Goal: Task Accomplishment & Management: Manage account settings

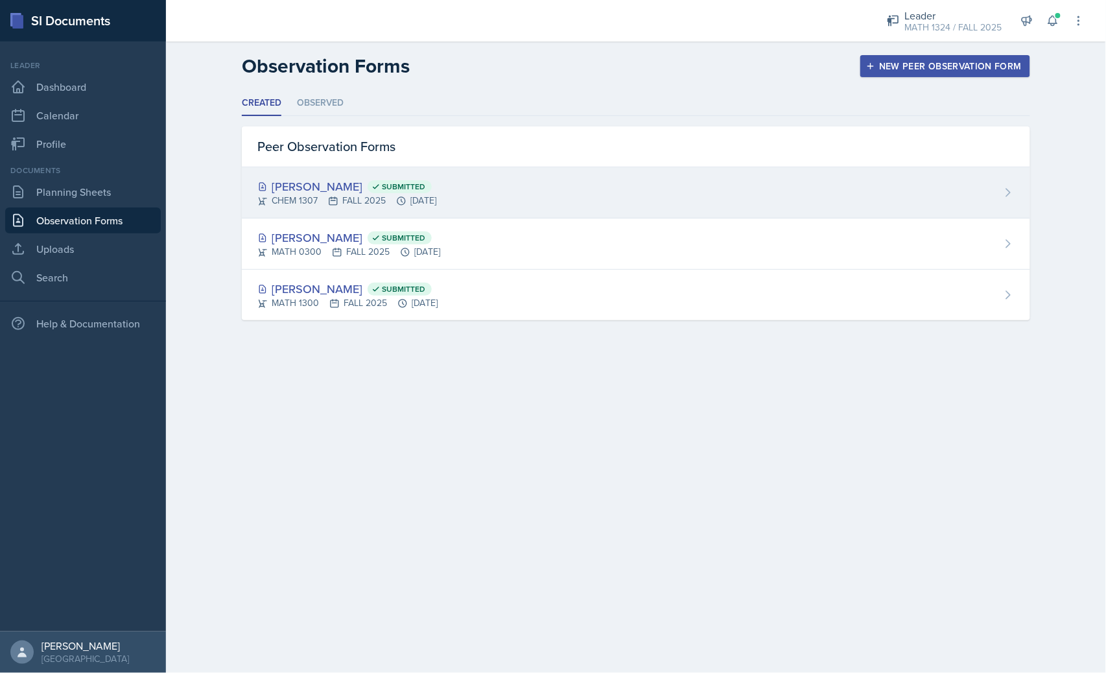
click at [405, 203] on icon at bounding box center [401, 201] width 10 height 10
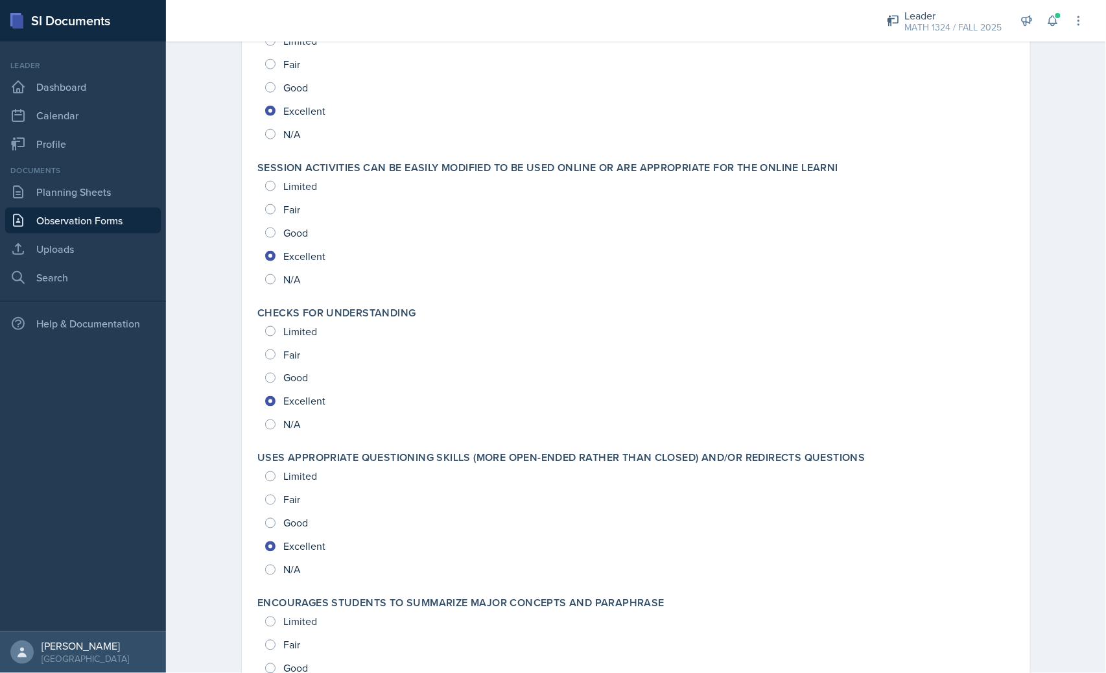
scroll to position [2594, 0]
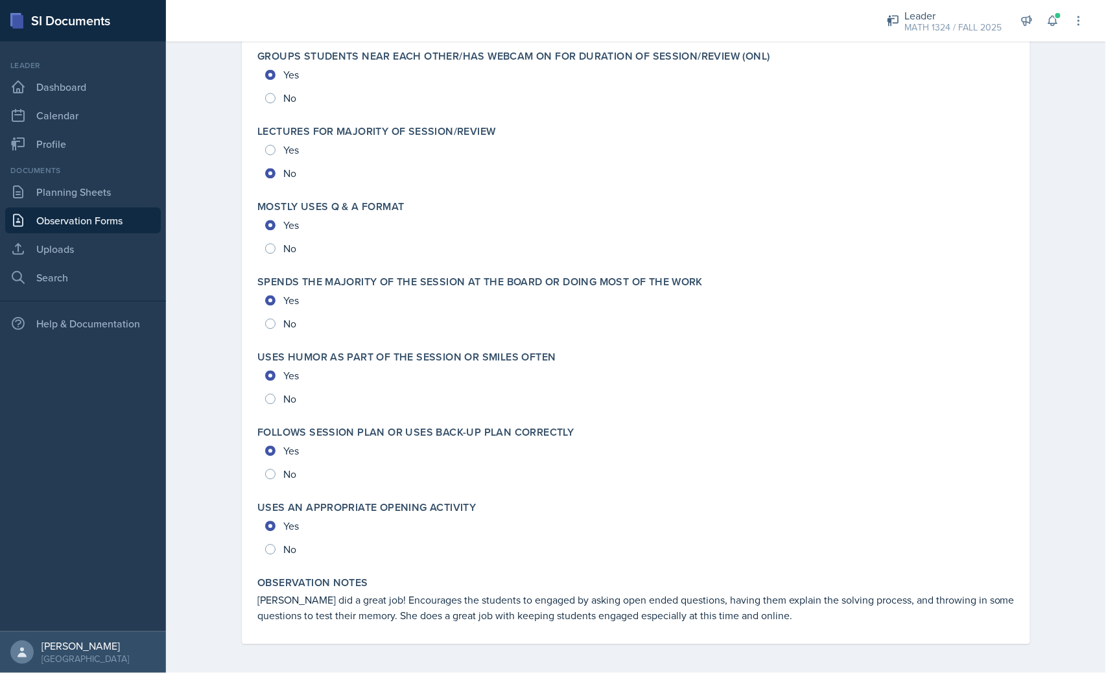
drag, startPoint x: 613, startPoint y: 196, endPoint x: 774, endPoint y: 539, distance: 379.1
click at [135, 218] on link "Observation Forms" at bounding box center [83, 220] width 156 height 26
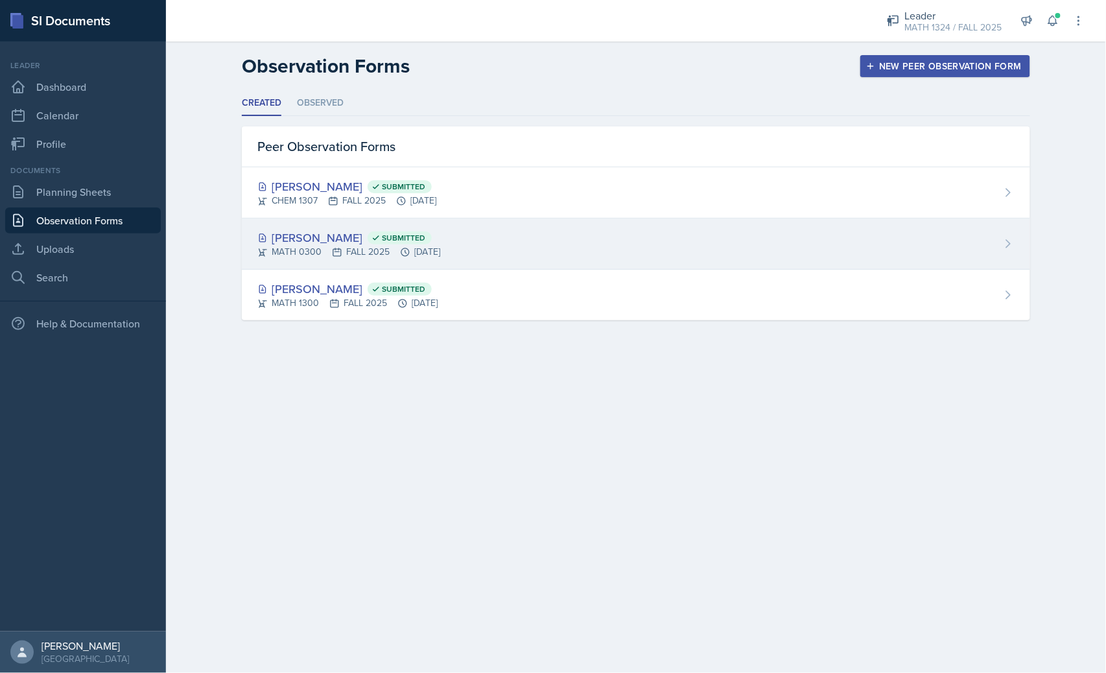
click at [327, 250] on div "MATH 0300 FALL 2025 [DATE]" at bounding box center [348, 252] width 183 height 14
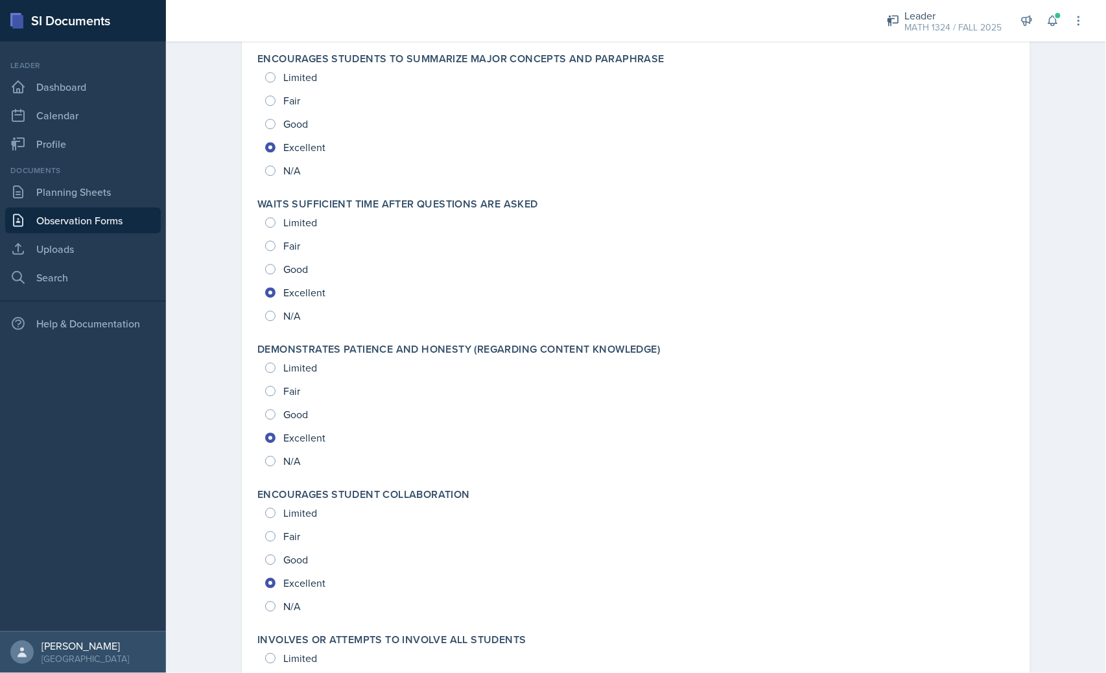
scroll to position [2625, 0]
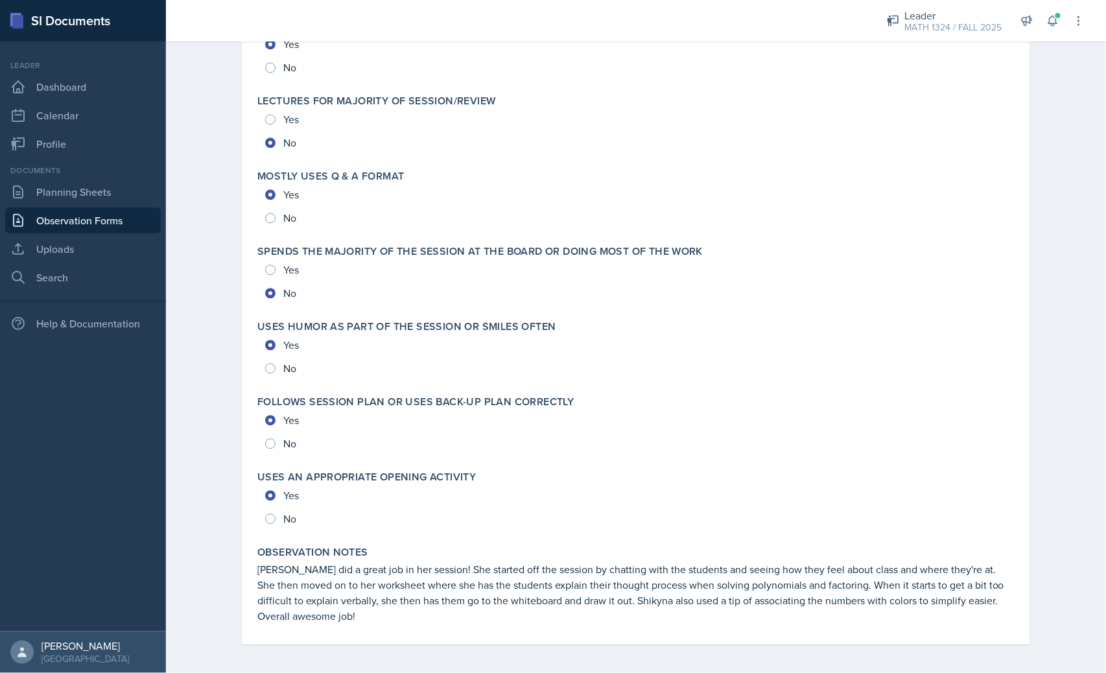
drag, startPoint x: 331, startPoint y: 276, endPoint x: 487, endPoint y: 559, distance: 323.6
click at [60, 210] on link "Observation Forms" at bounding box center [83, 220] width 156 height 26
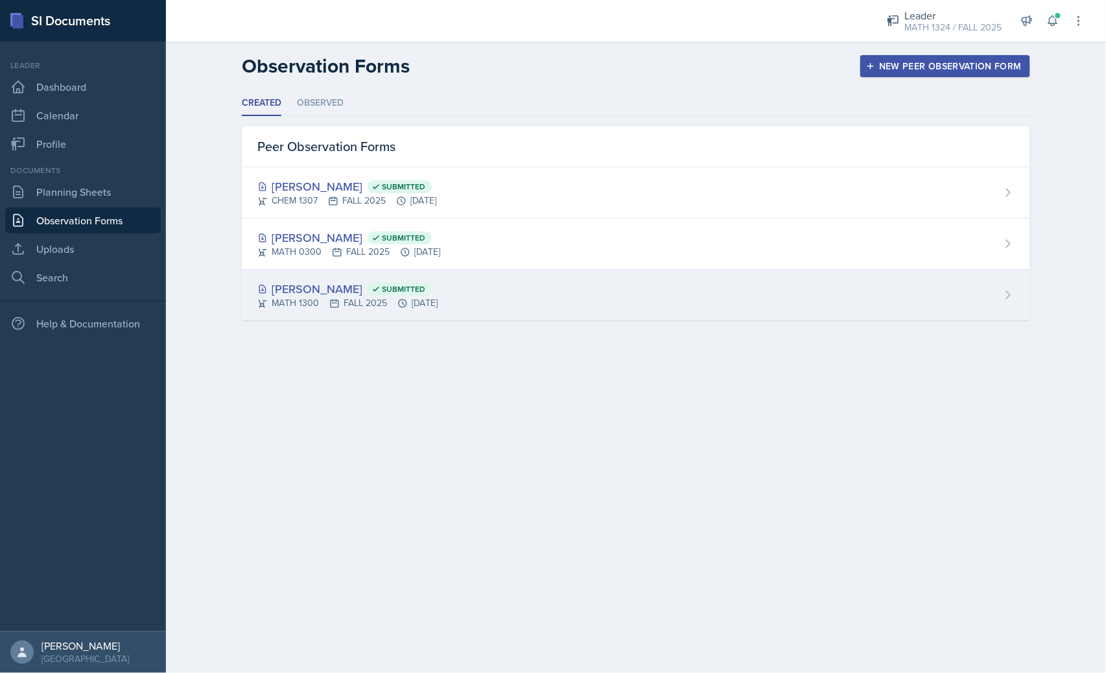
click at [348, 309] on div "[PERSON_NAME] Submitted MATH 1300 FALL 2025 [DATE]" at bounding box center [636, 295] width 788 height 51
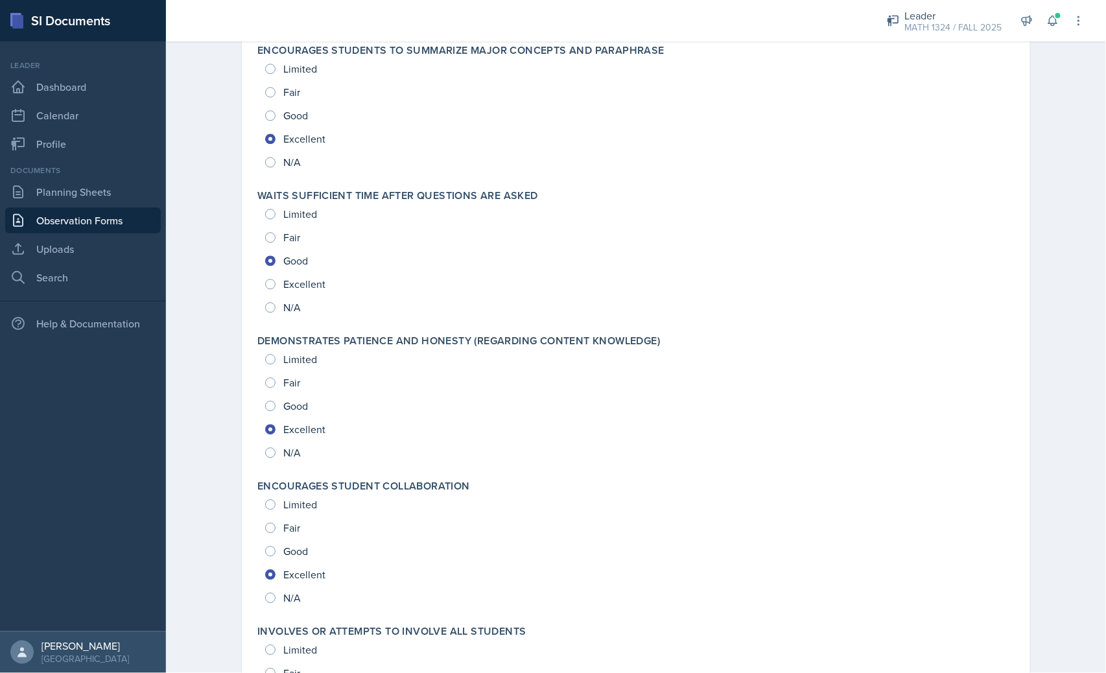
scroll to position [2625, 0]
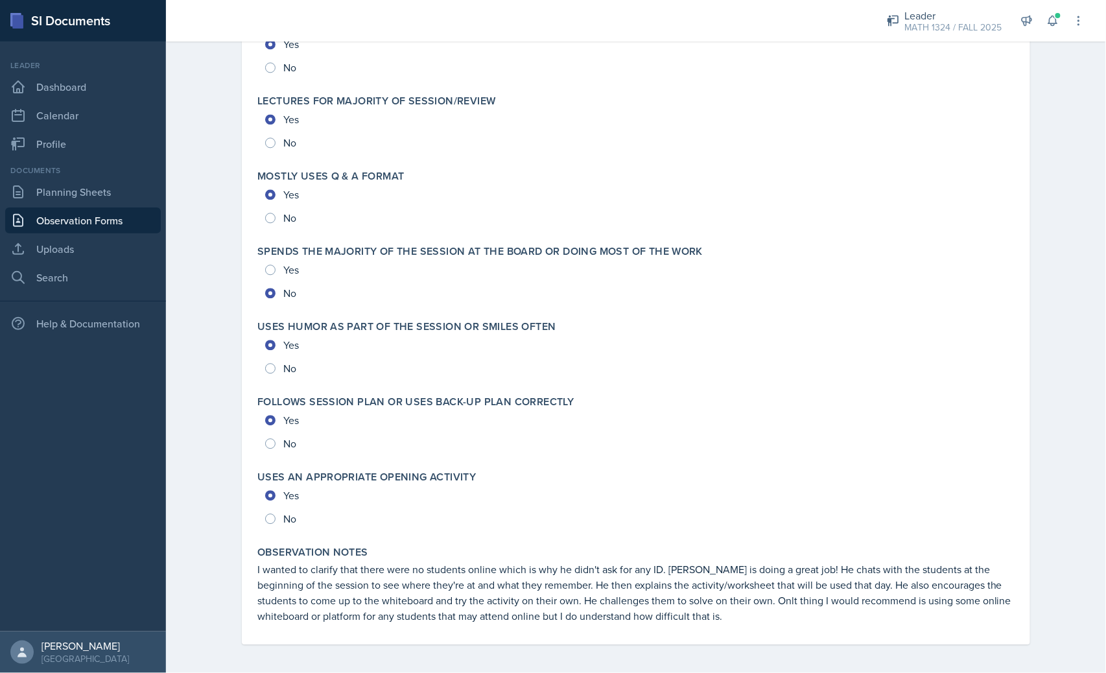
drag, startPoint x: 379, startPoint y: 327, endPoint x: 409, endPoint y: 571, distance: 246.2
click at [96, 228] on link "Observation Forms" at bounding box center [83, 220] width 156 height 26
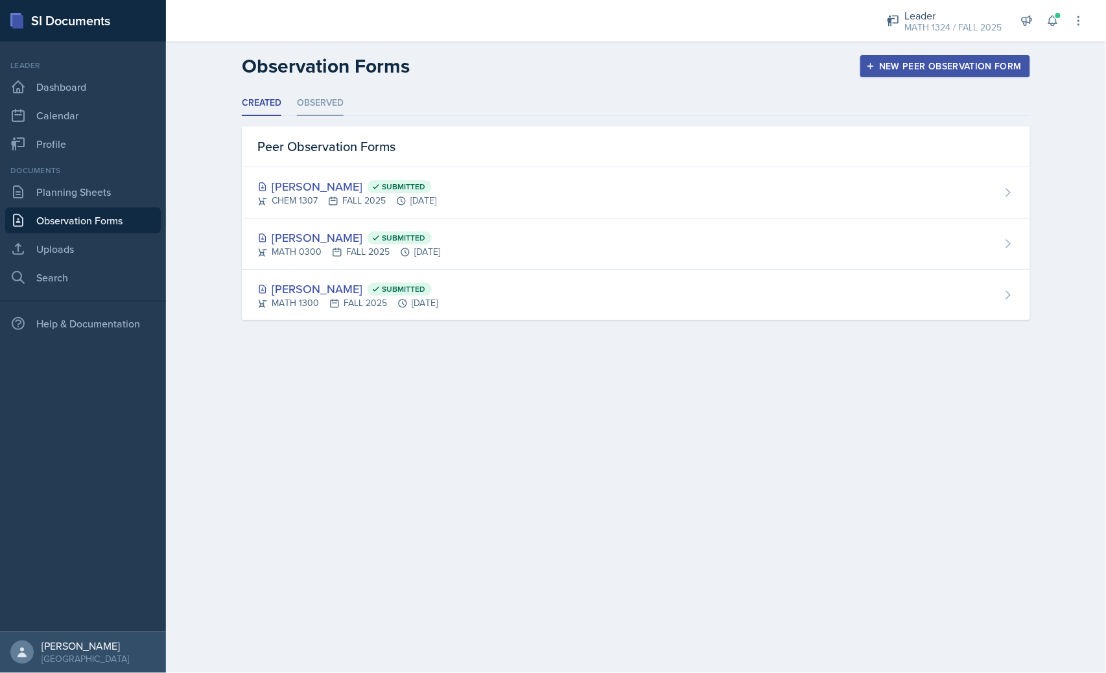
click at [322, 91] on li "Observed" at bounding box center [320, 103] width 47 height 25
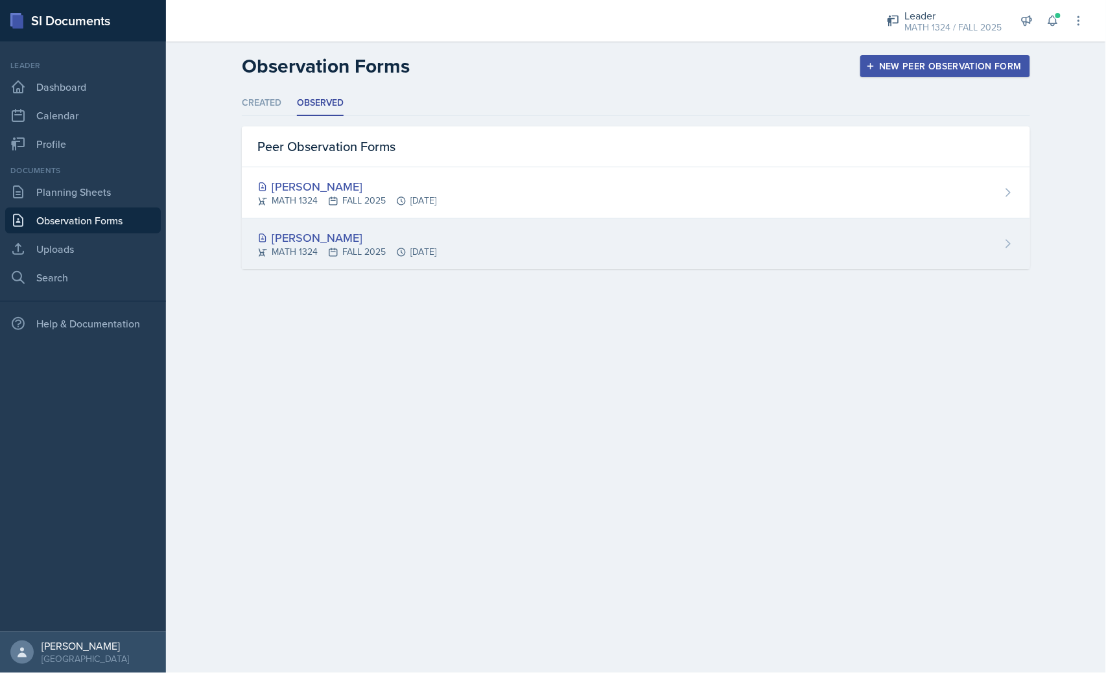
click at [501, 254] on div "[PERSON_NAME] MATH 1324 FALL 2025 [DATE]" at bounding box center [636, 243] width 788 height 51
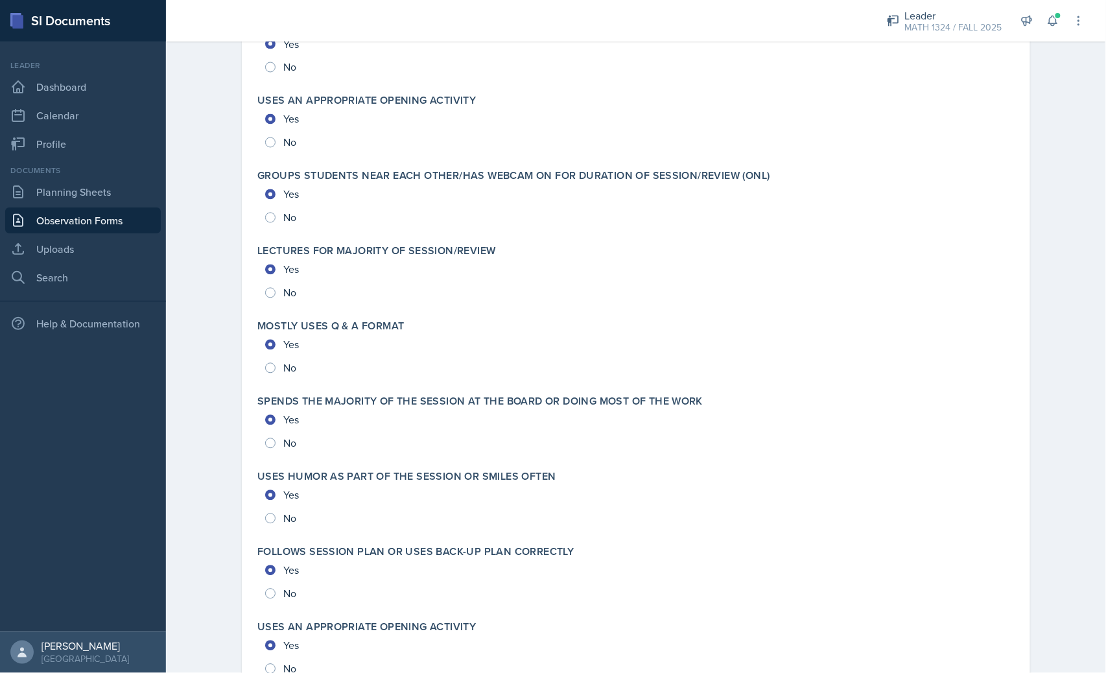
scroll to position [2776, 0]
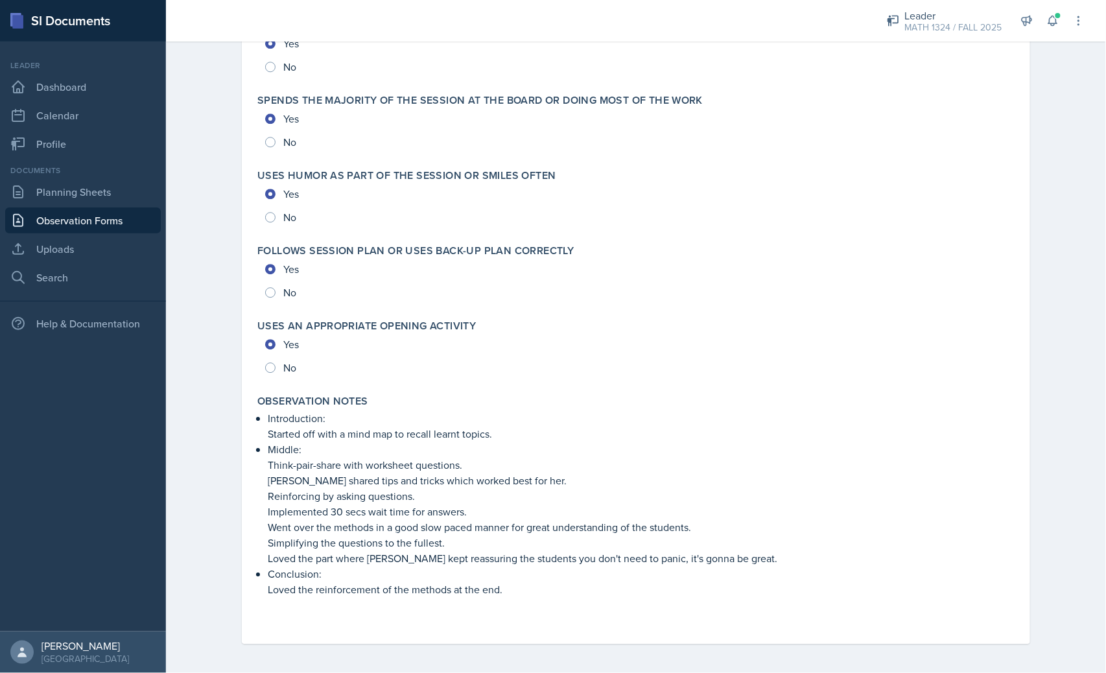
click at [95, 217] on link "Observation Forms" at bounding box center [83, 220] width 156 height 26
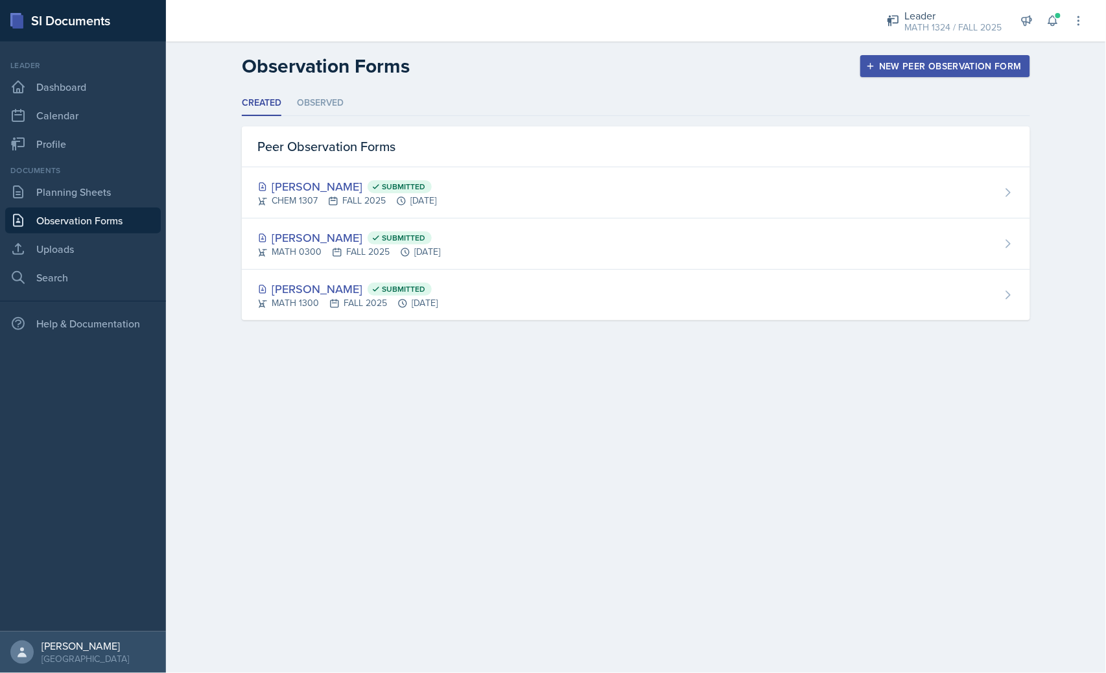
click at [326, 55] on h2 "Observation Forms" at bounding box center [326, 65] width 168 height 23
click at [339, 92] on li "Observed" at bounding box center [320, 103] width 47 height 25
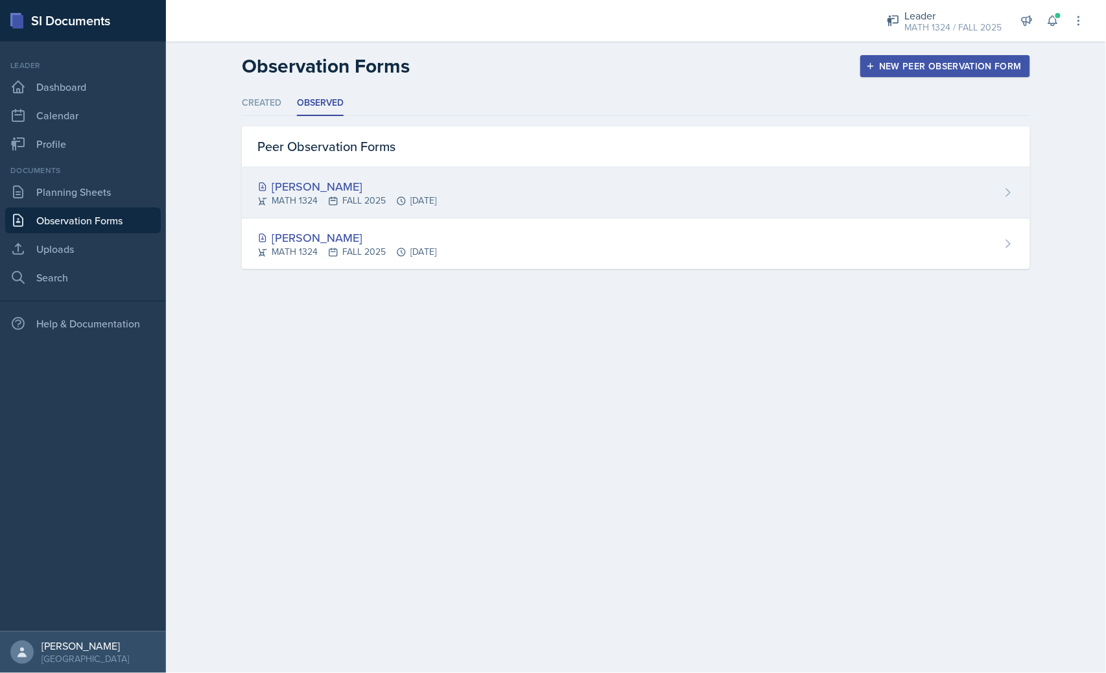
click at [363, 196] on div "MATH 1324 FALL 2025 [DATE]" at bounding box center [346, 201] width 179 height 14
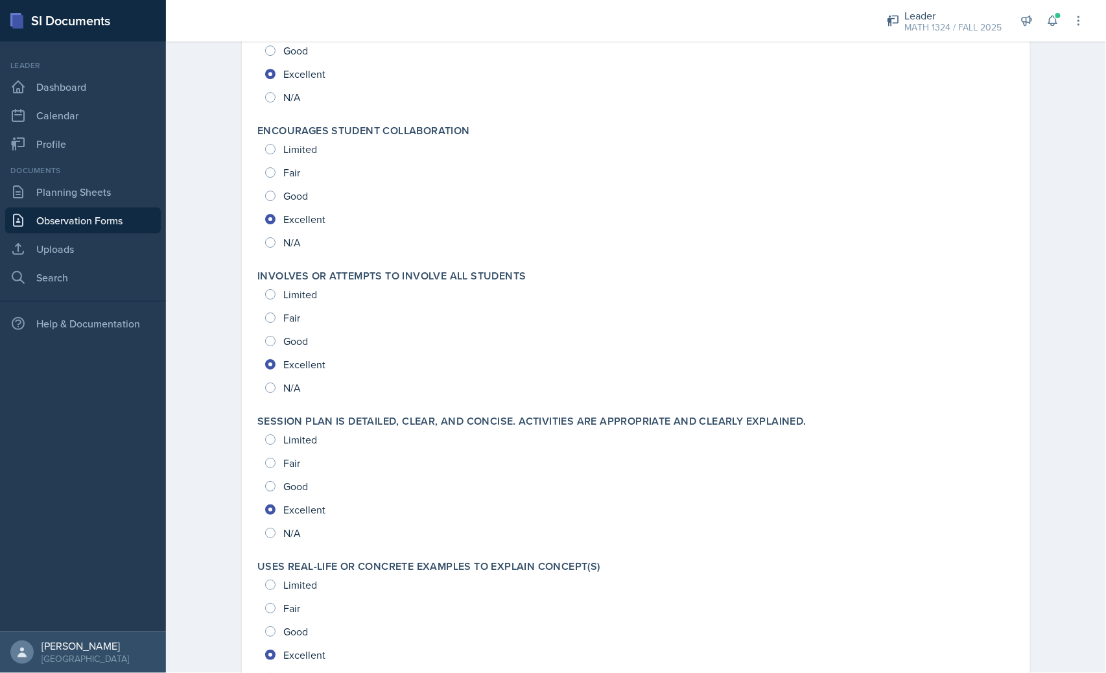
scroll to position [2622, 0]
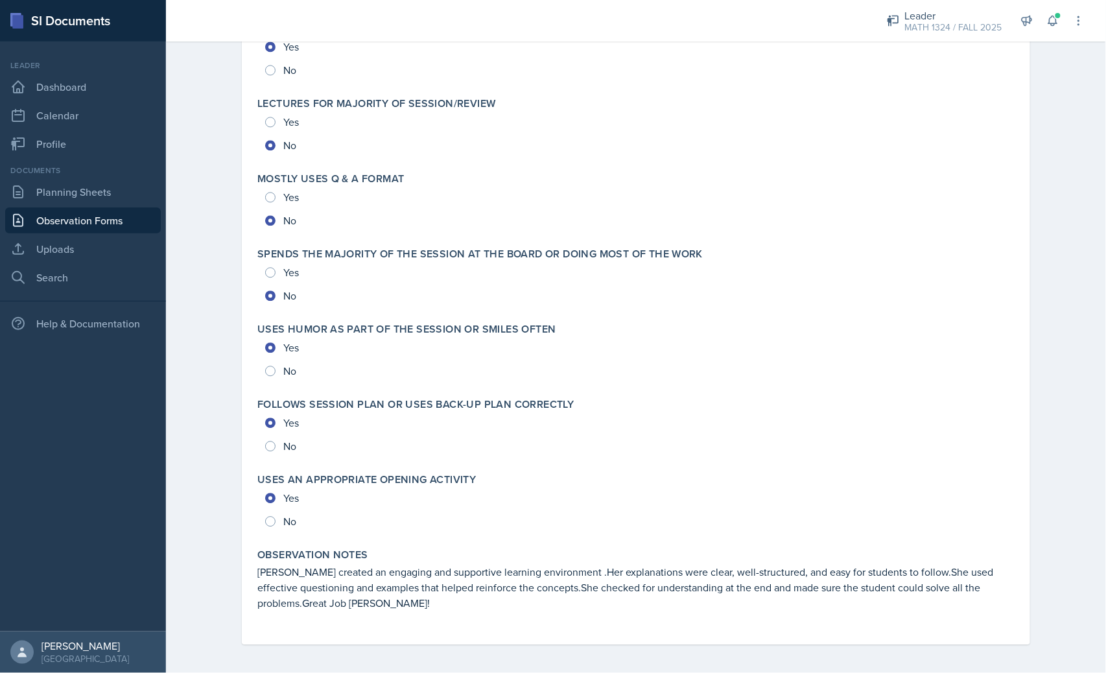
drag, startPoint x: 360, startPoint y: 204, endPoint x: 390, endPoint y: 454, distance: 252.1
click at [91, 223] on link "Observation Forms" at bounding box center [83, 220] width 156 height 26
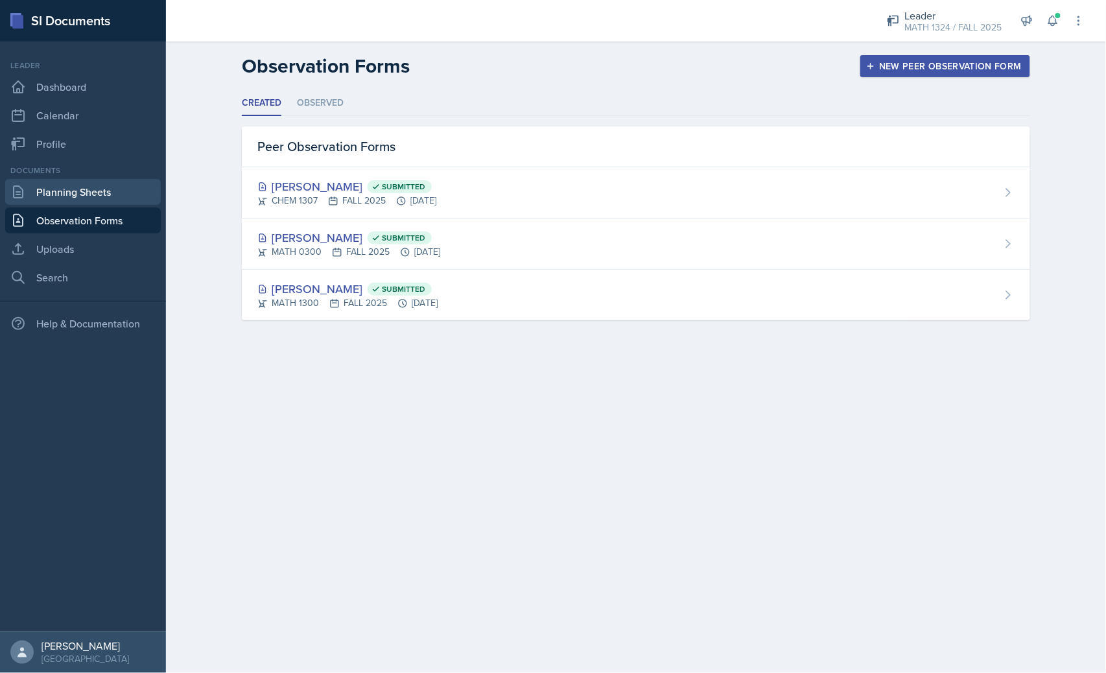
click at [34, 182] on link "Planning Sheets" at bounding box center [83, 192] width 156 height 26
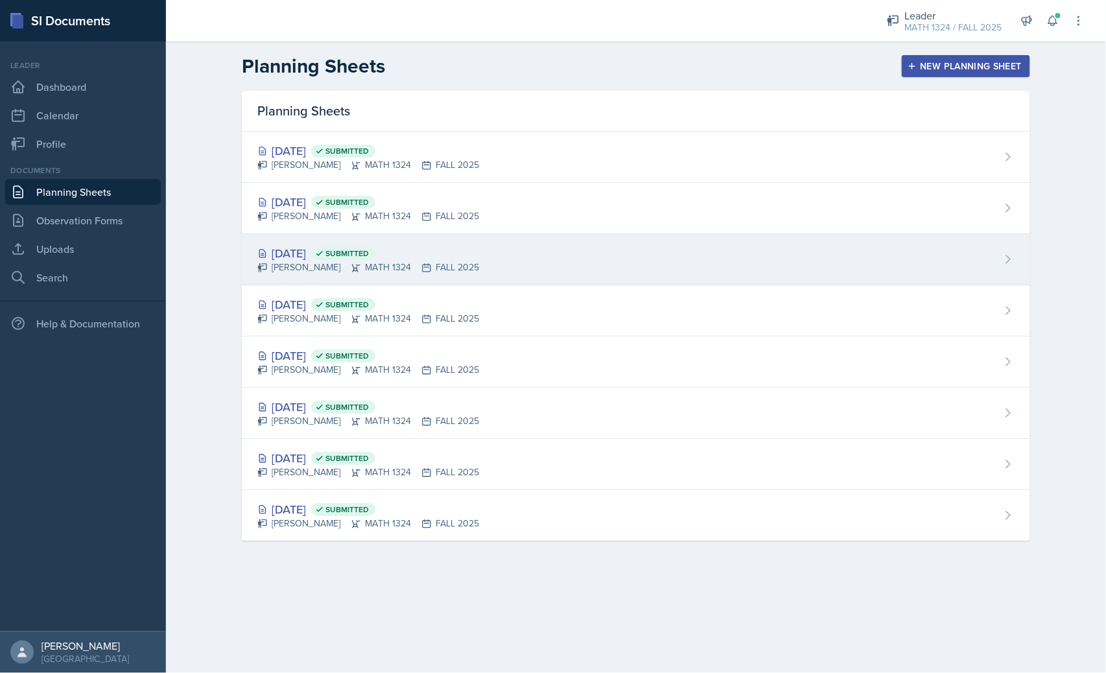
click at [332, 248] on div "[DATE] Submitted" at bounding box center [368, 253] width 222 height 18
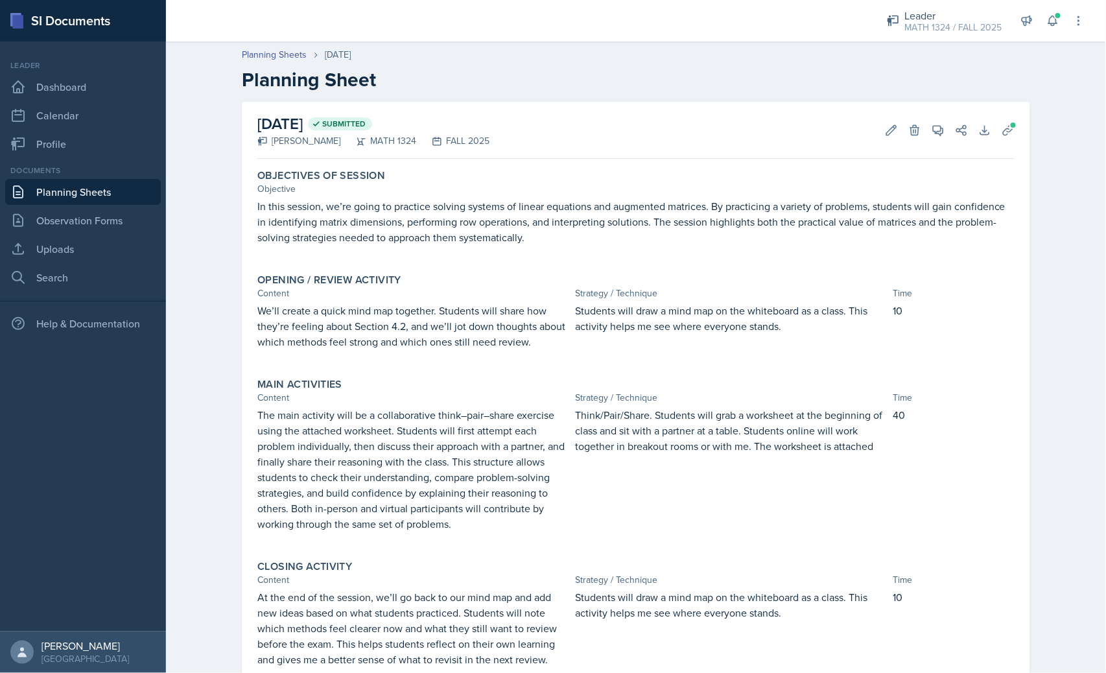
click at [126, 195] on link "Planning Sheets" at bounding box center [83, 192] width 156 height 26
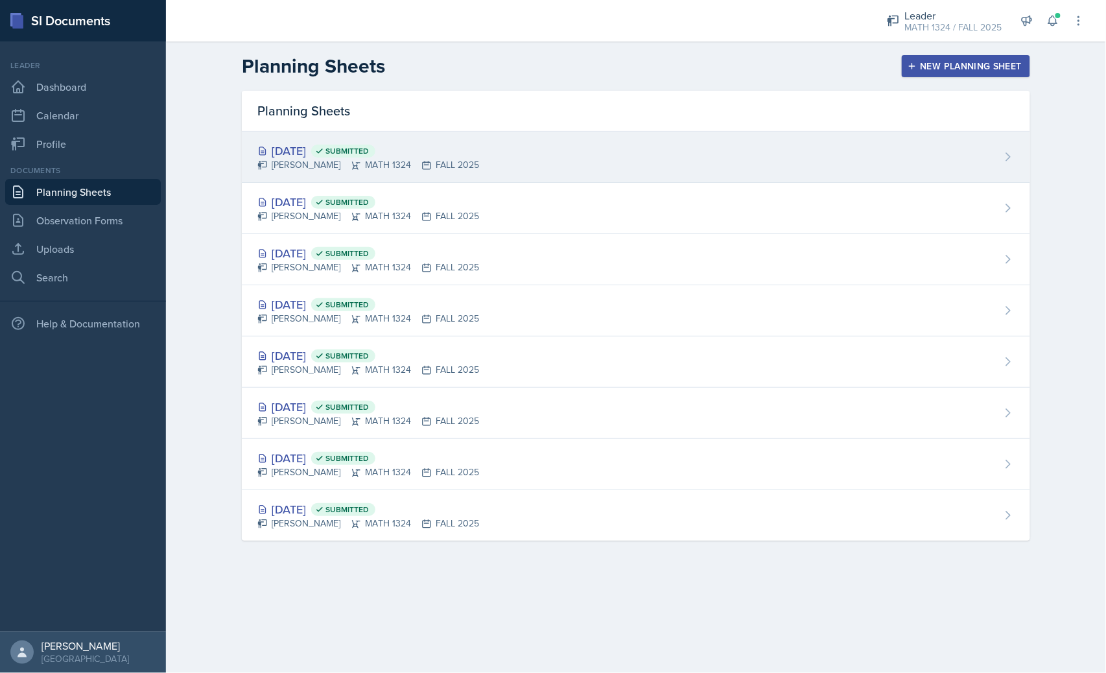
click at [310, 159] on div "[PERSON_NAME] MATH 1324 FALL 2025" at bounding box center [368, 165] width 222 height 14
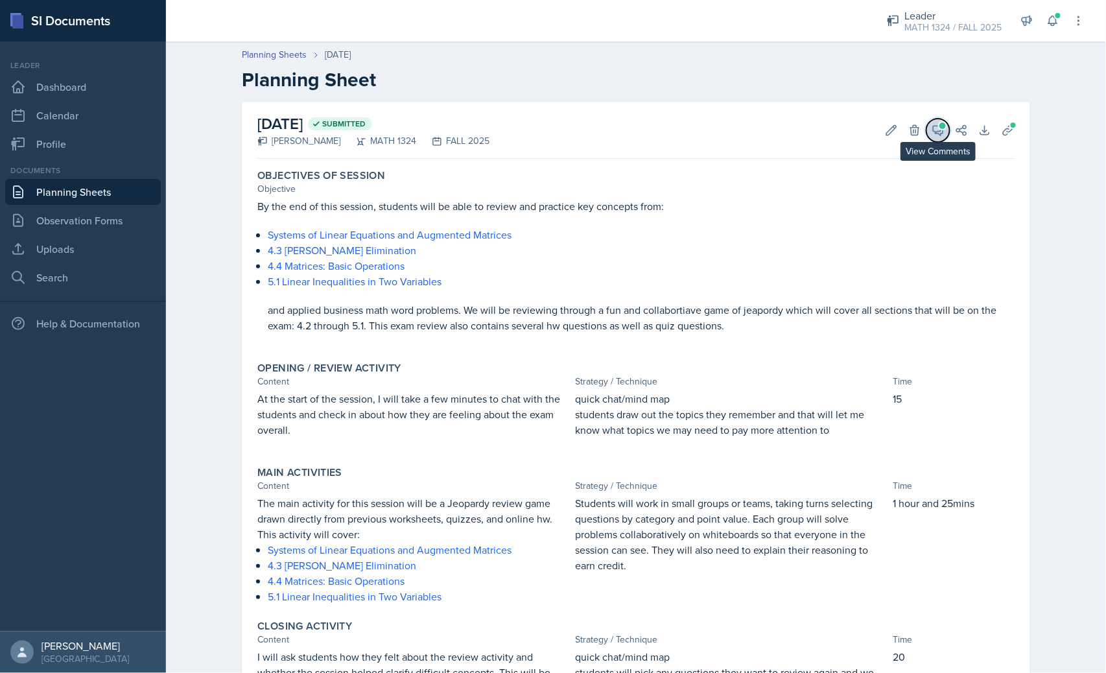
click at [941, 132] on button "View Comments" at bounding box center [937, 130] width 23 height 23
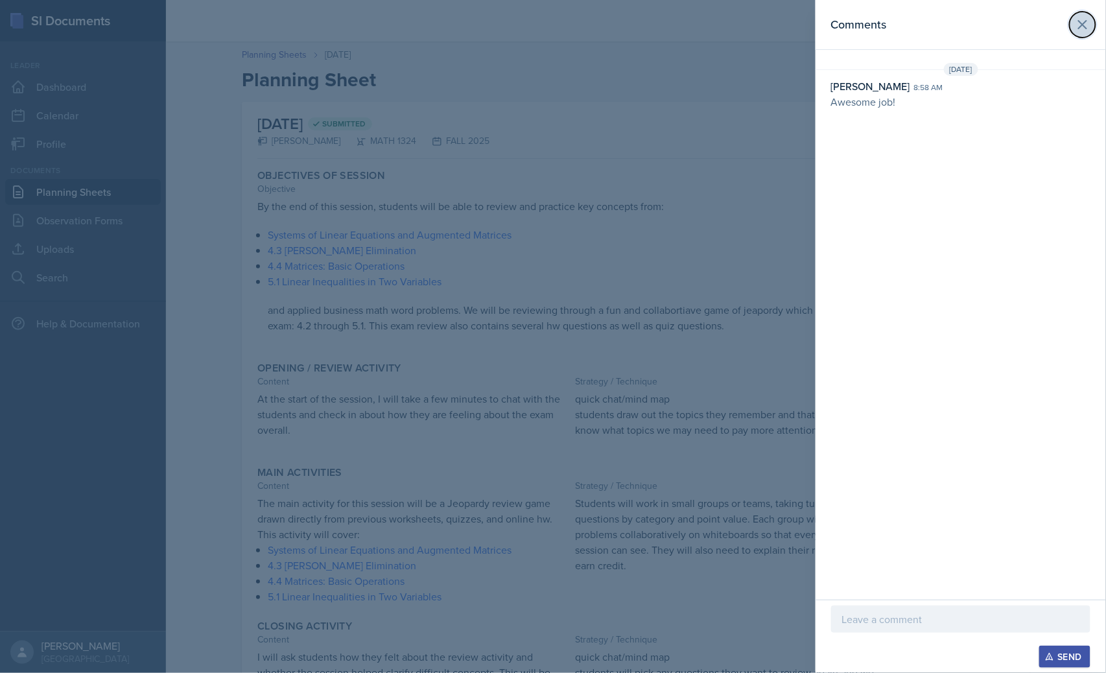
click at [1085, 27] on icon at bounding box center [1083, 25] width 8 height 8
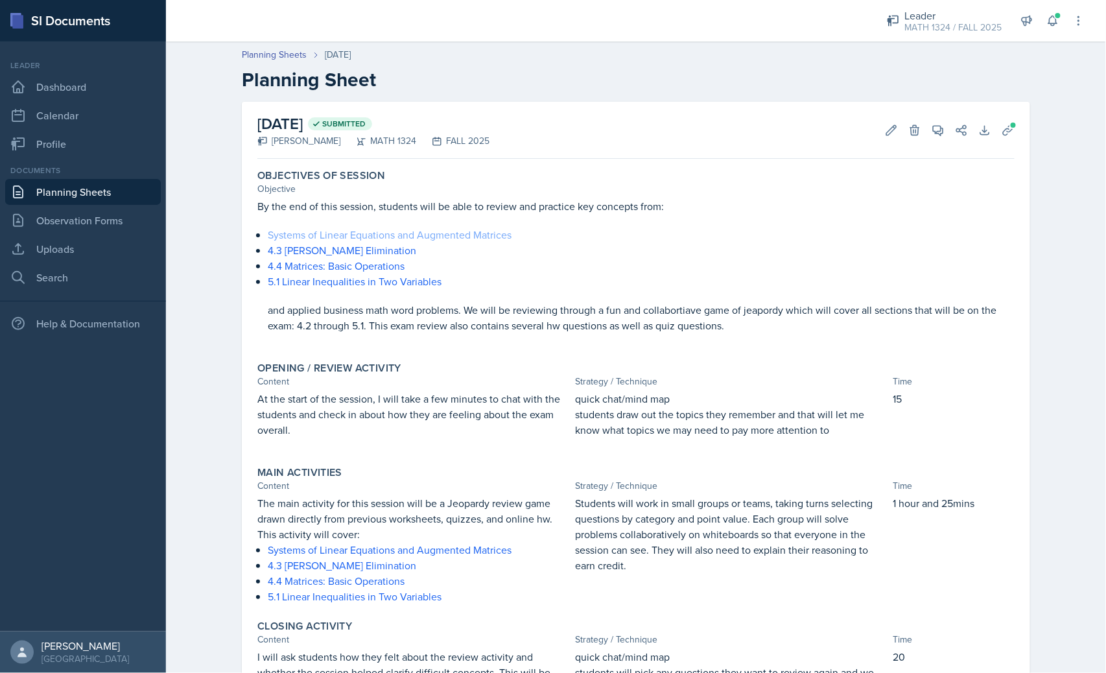
click at [419, 237] on link "Systems of Linear Equations and Augmented Matrices" at bounding box center [390, 235] width 244 height 14
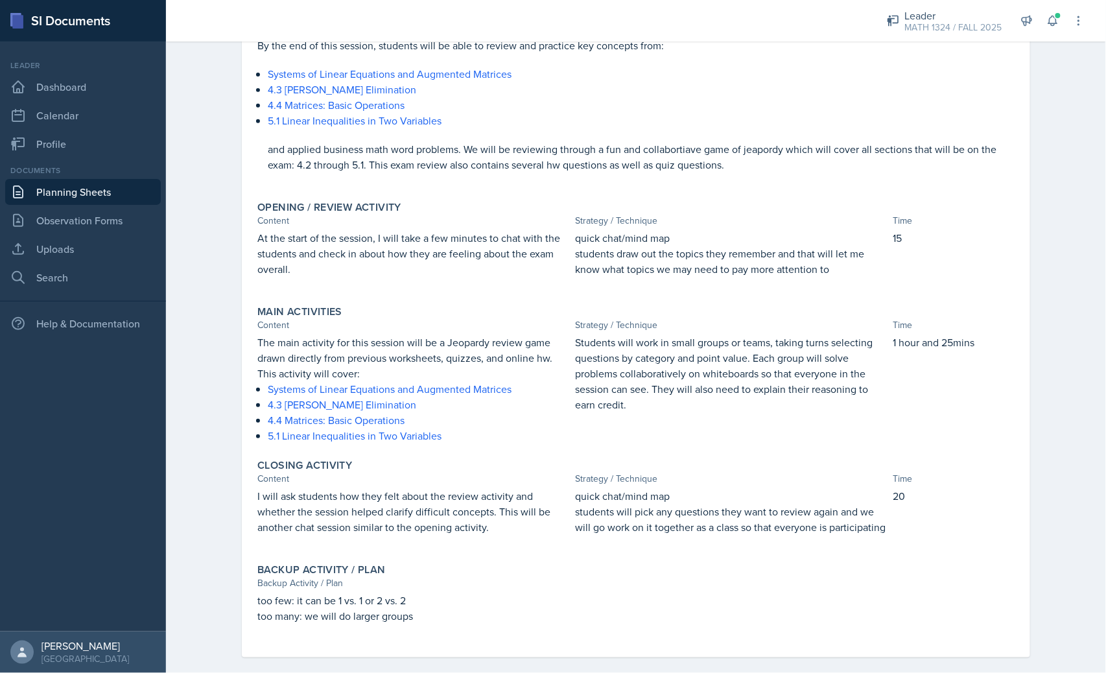
scroll to position [176, 0]
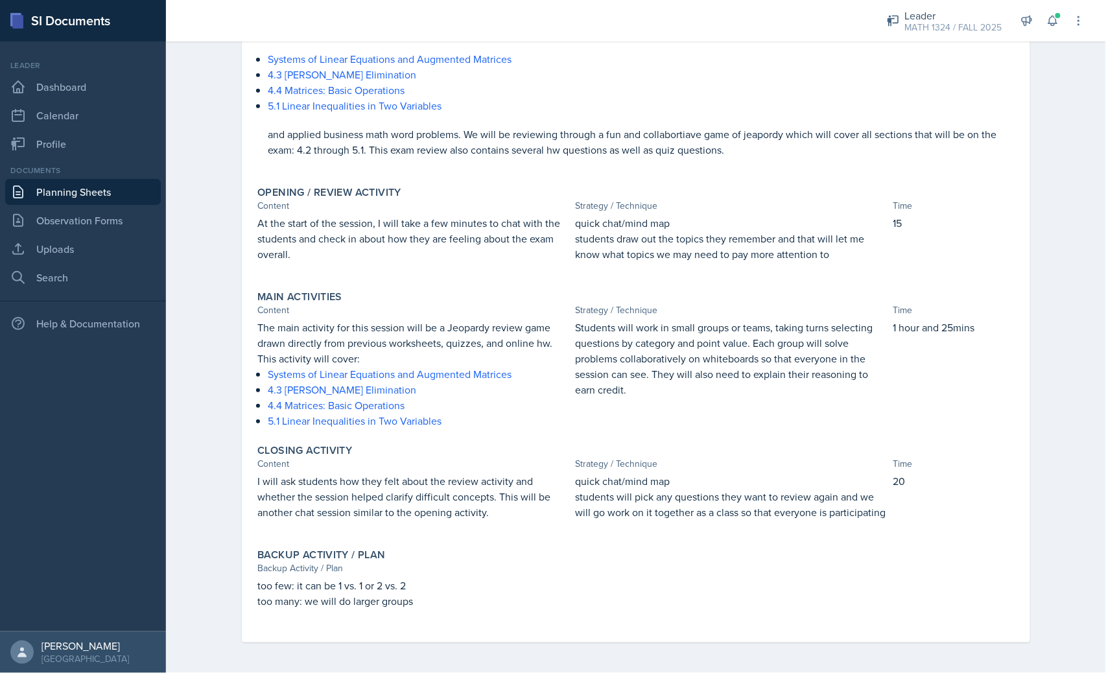
click at [99, 192] on link "Planning Sheets" at bounding box center [83, 192] width 156 height 26
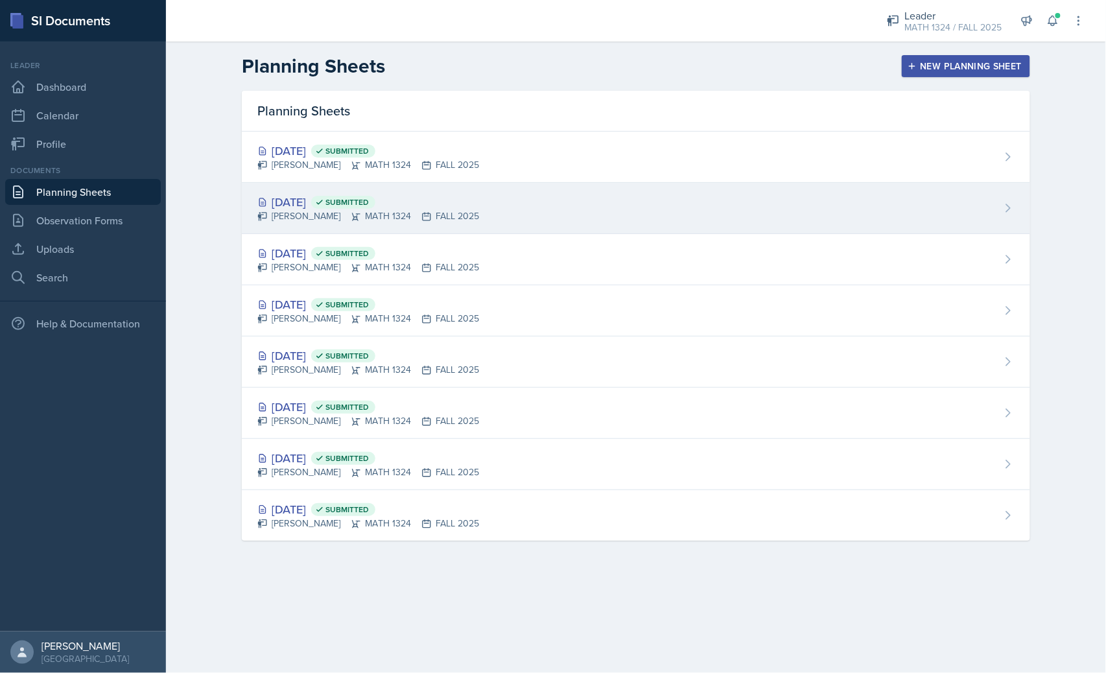
click at [322, 201] on div "[DATE] Submitted" at bounding box center [368, 202] width 222 height 18
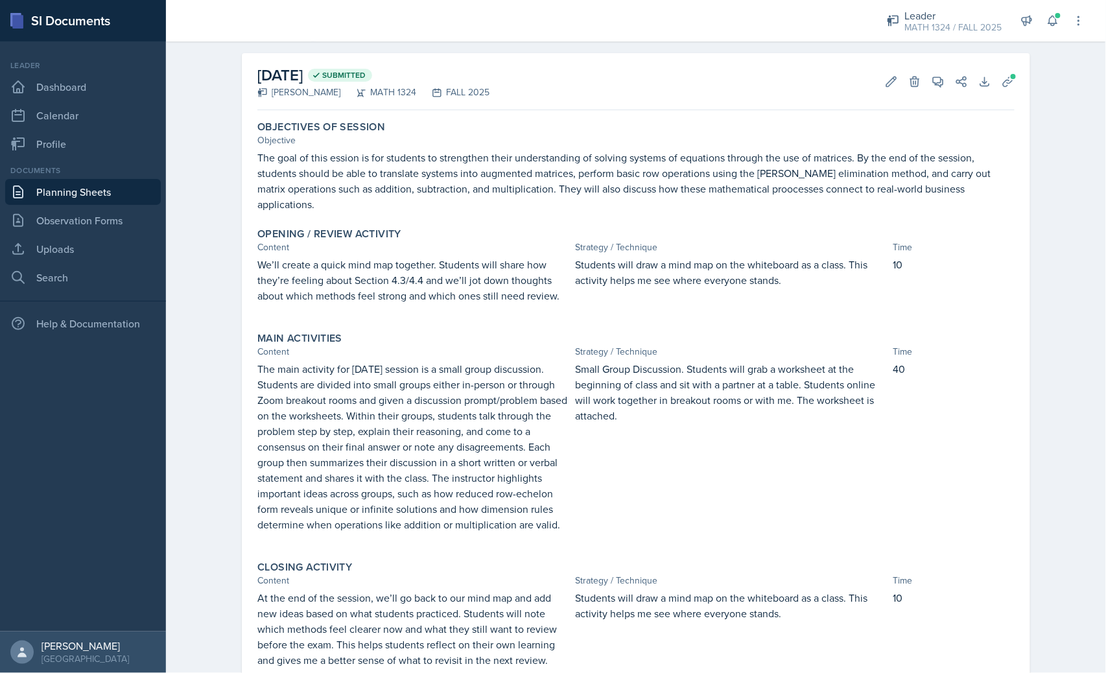
scroll to position [72, 0]
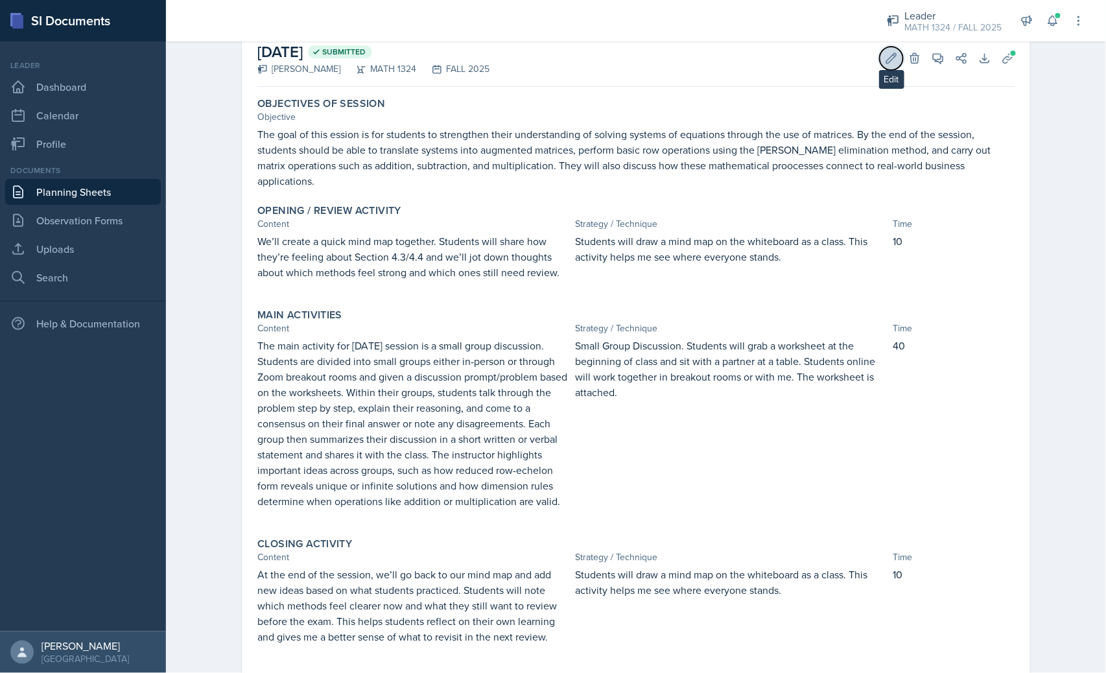
click at [893, 58] on button "Edit" at bounding box center [891, 58] width 23 height 23
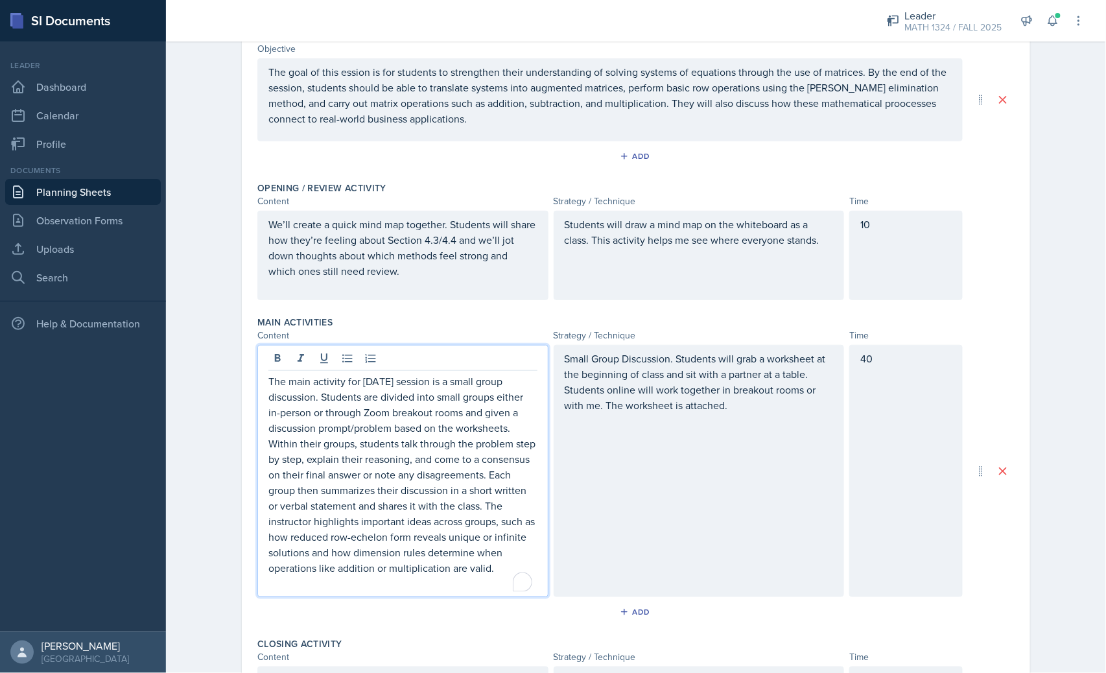
scroll to position [171, 0]
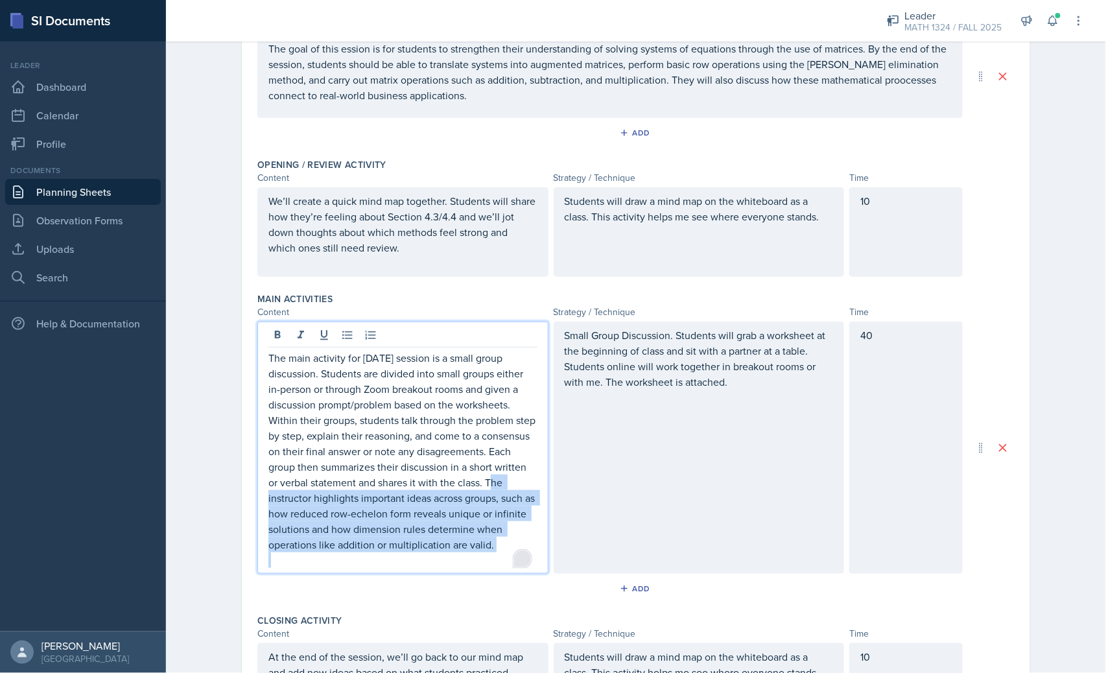
drag, startPoint x: 482, startPoint y: 482, endPoint x: 521, endPoint y: 565, distance: 91.1
click at [521, 567] on div "The main activity for [DATE] session is a small group discussion. Students are …" at bounding box center [402, 459] width 269 height 218
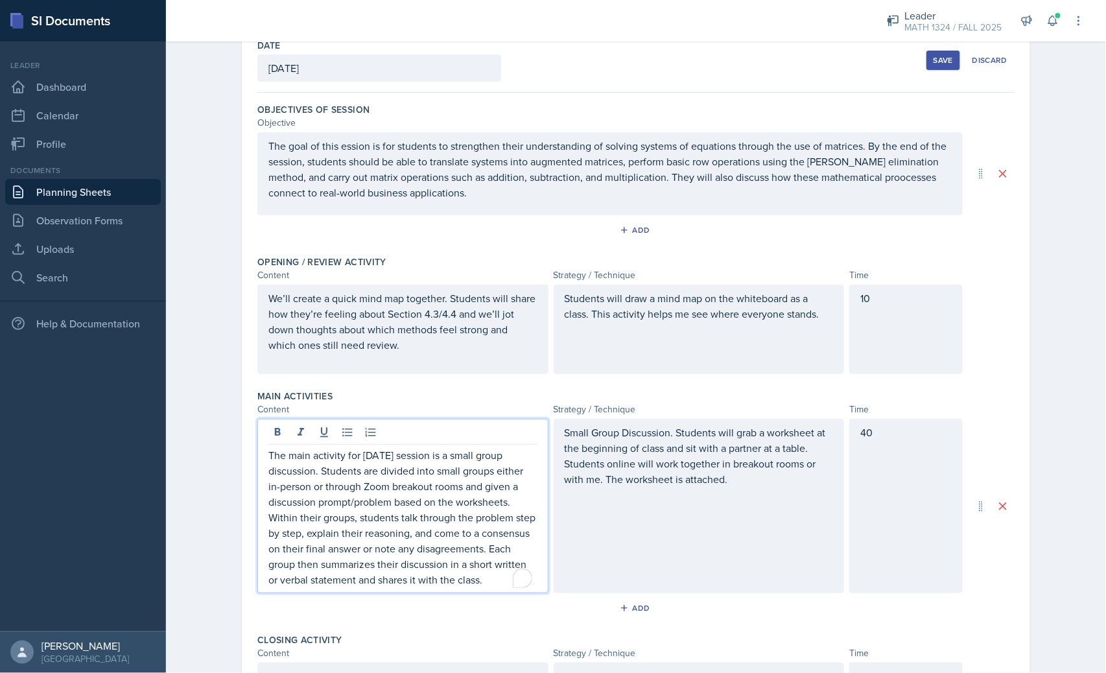
scroll to position [0, 0]
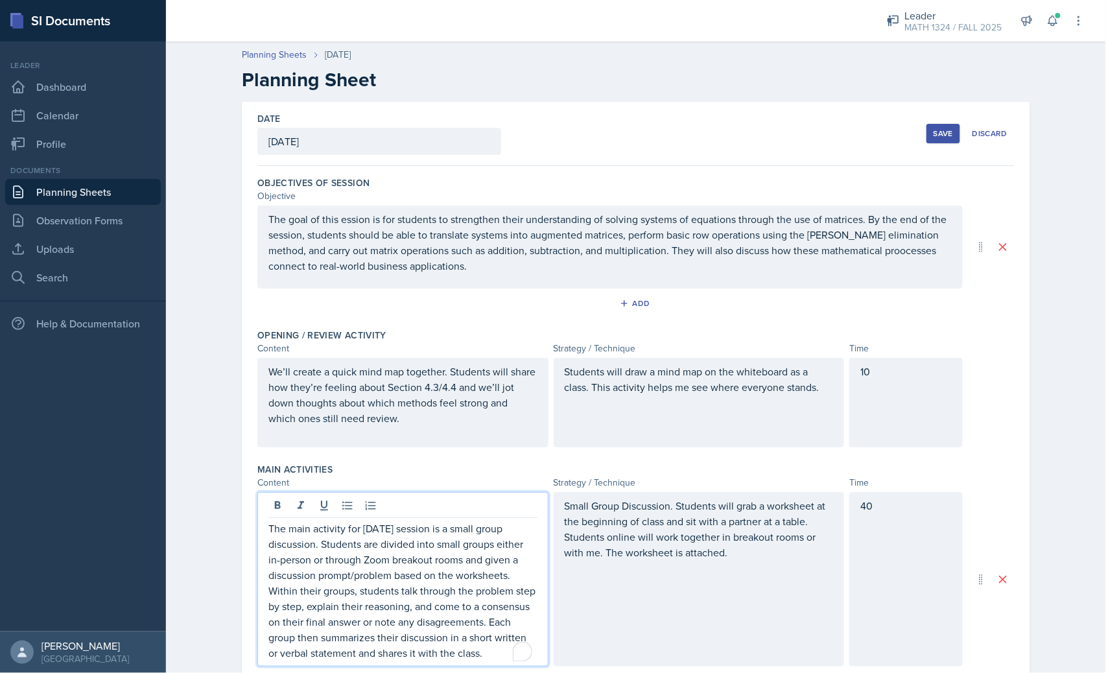
click at [934, 137] on div "Save" at bounding box center [943, 133] width 19 height 10
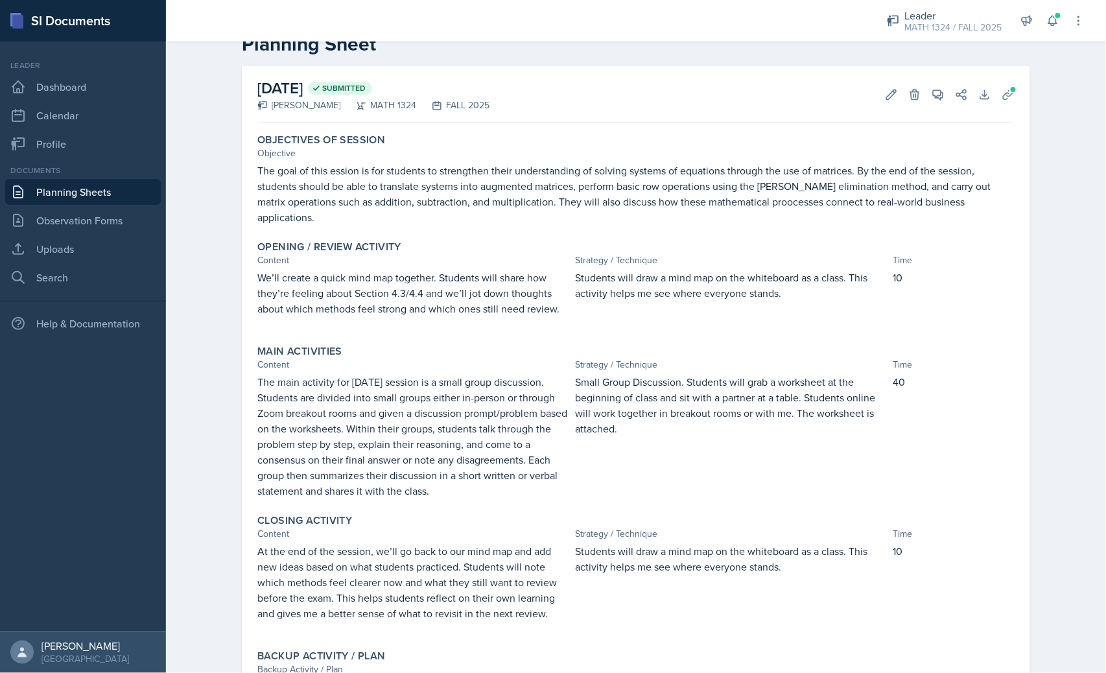
scroll to position [108, 0]
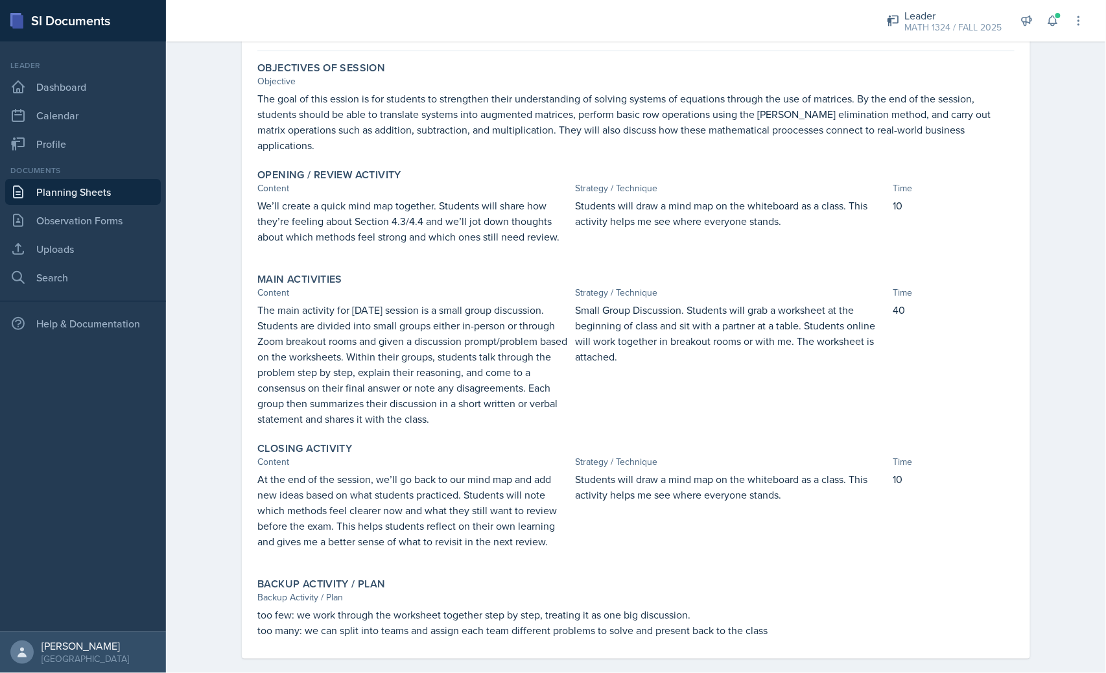
click at [81, 198] on link "Planning Sheets" at bounding box center [83, 192] width 156 height 26
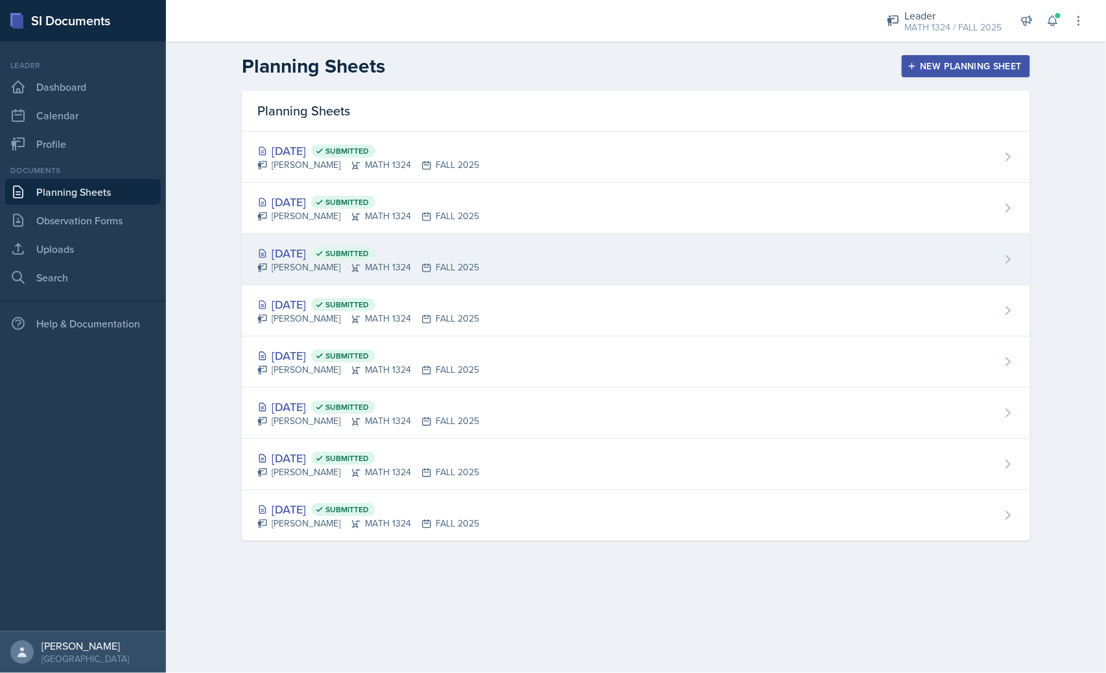
click at [370, 265] on div "[PERSON_NAME] MATH 1324 FALL 2025" at bounding box center [368, 268] width 222 height 14
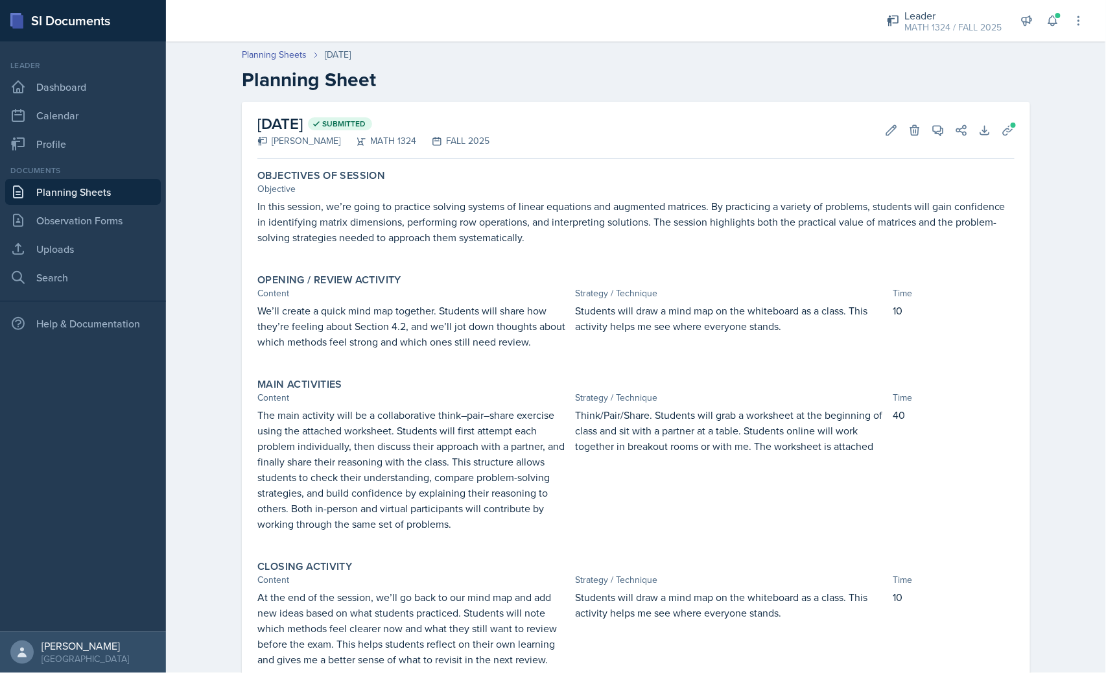
drag, startPoint x: 430, startPoint y: 87, endPoint x: 448, endPoint y: 71, distance: 23.9
click at [431, 87] on h2 "Planning Sheet" at bounding box center [636, 79] width 788 height 23
